Goal: Information Seeking & Learning: Find specific fact

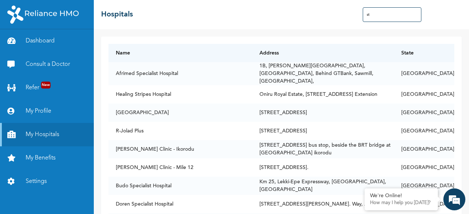
type input "s"
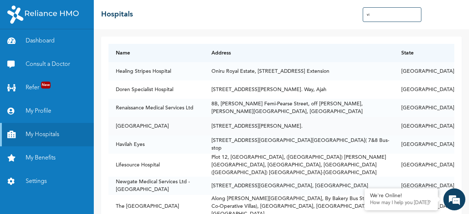
type input "vi"
drag, startPoint x: 116, startPoint y: 107, endPoint x: 193, endPoint y: 110, distance: 77.7
click at [193, 110] on td "Renaissance Medical Services Ltd" at bounding box center [156, 108] width 96 height 18
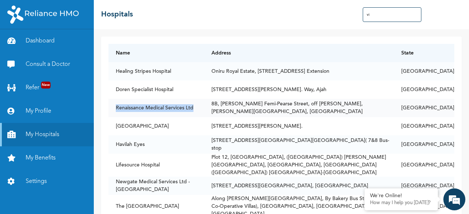
copy td "Renaissance Medical Services Ltd"
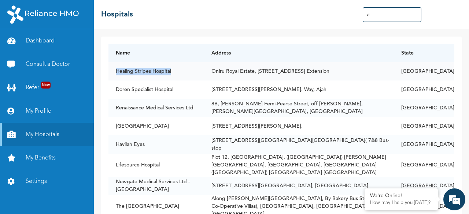
drag, startPoint x: 116, startPoint y: 70, endPoint x: 174, endPoint y: 72, distance: 58.3
click at [174, 72] on td "Healing Stripes Hospital" at bounding box center [156, 71] width 96 height 18
copy td "Healing Stripes Hospital"
drag, startPoint x: 117, startPoint y: 124, endPoint x: 170, endPoint y: 125, distance: 53.5
click at [170, 125] on td "[GEOGRAPHIC_DATA]" at bounding box center [156, 126] width 96 height 18
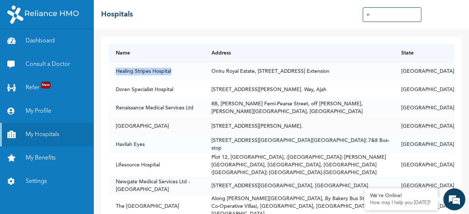
copy td "[GEOGRAPHIC_DATA]"
